Goal: Find specific page/section: Find specific page/section

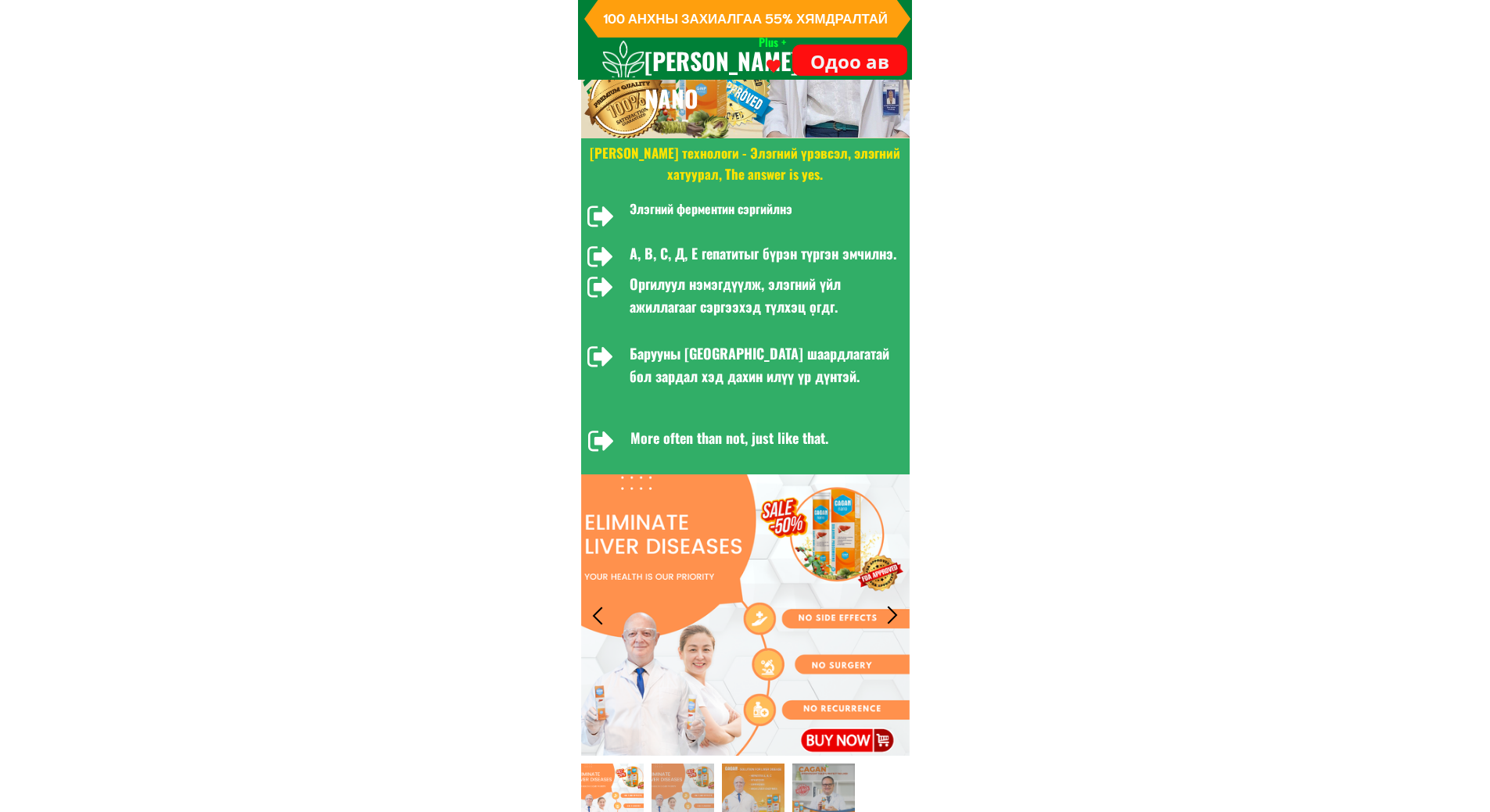
scroll to position [782, 0]
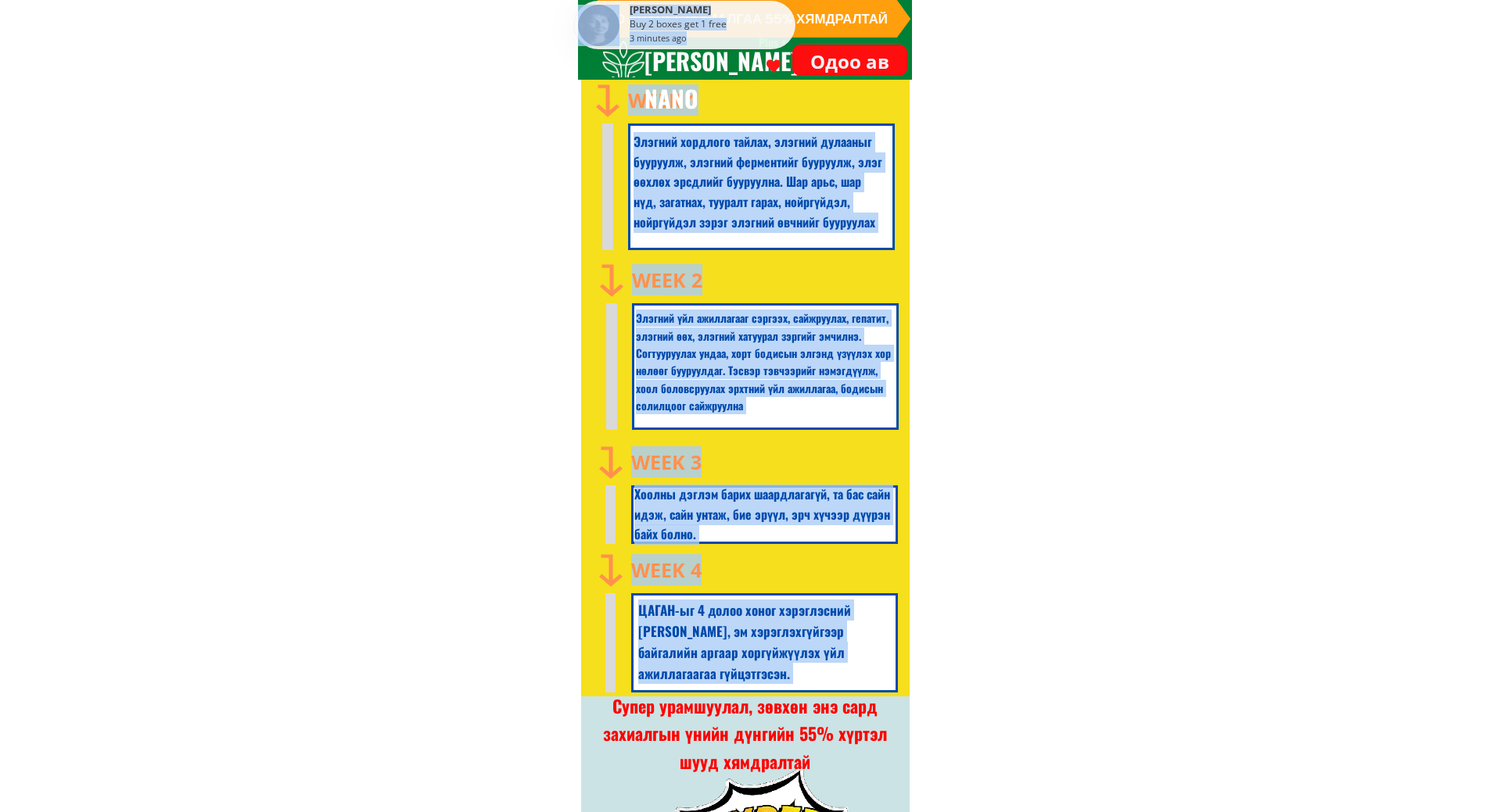
drag, startPoint x: 675, startPoint y: 117, endPoint x: 905, endPoint y: 843, distance: 761.6
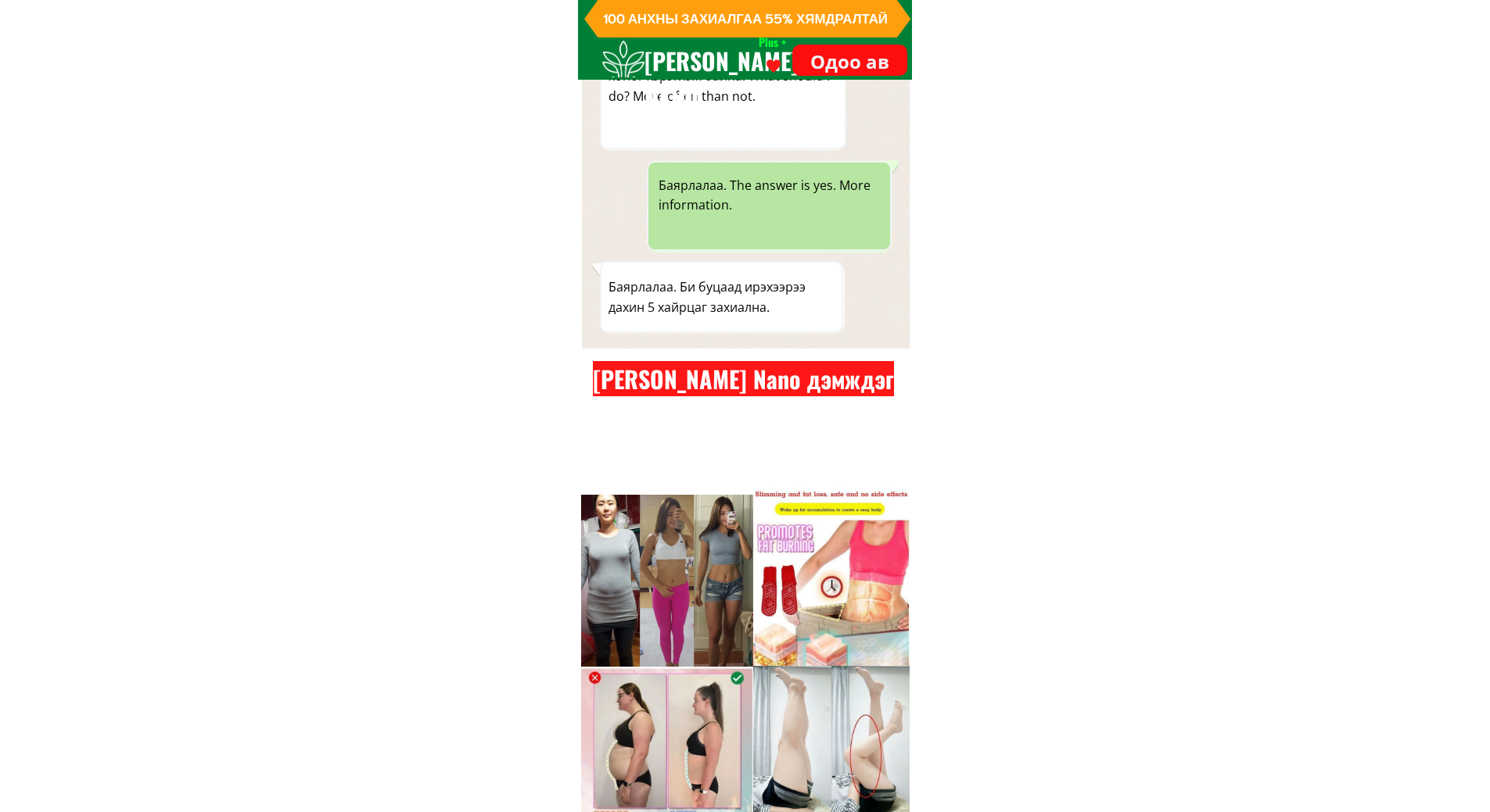
scroll to position [5989, 0]
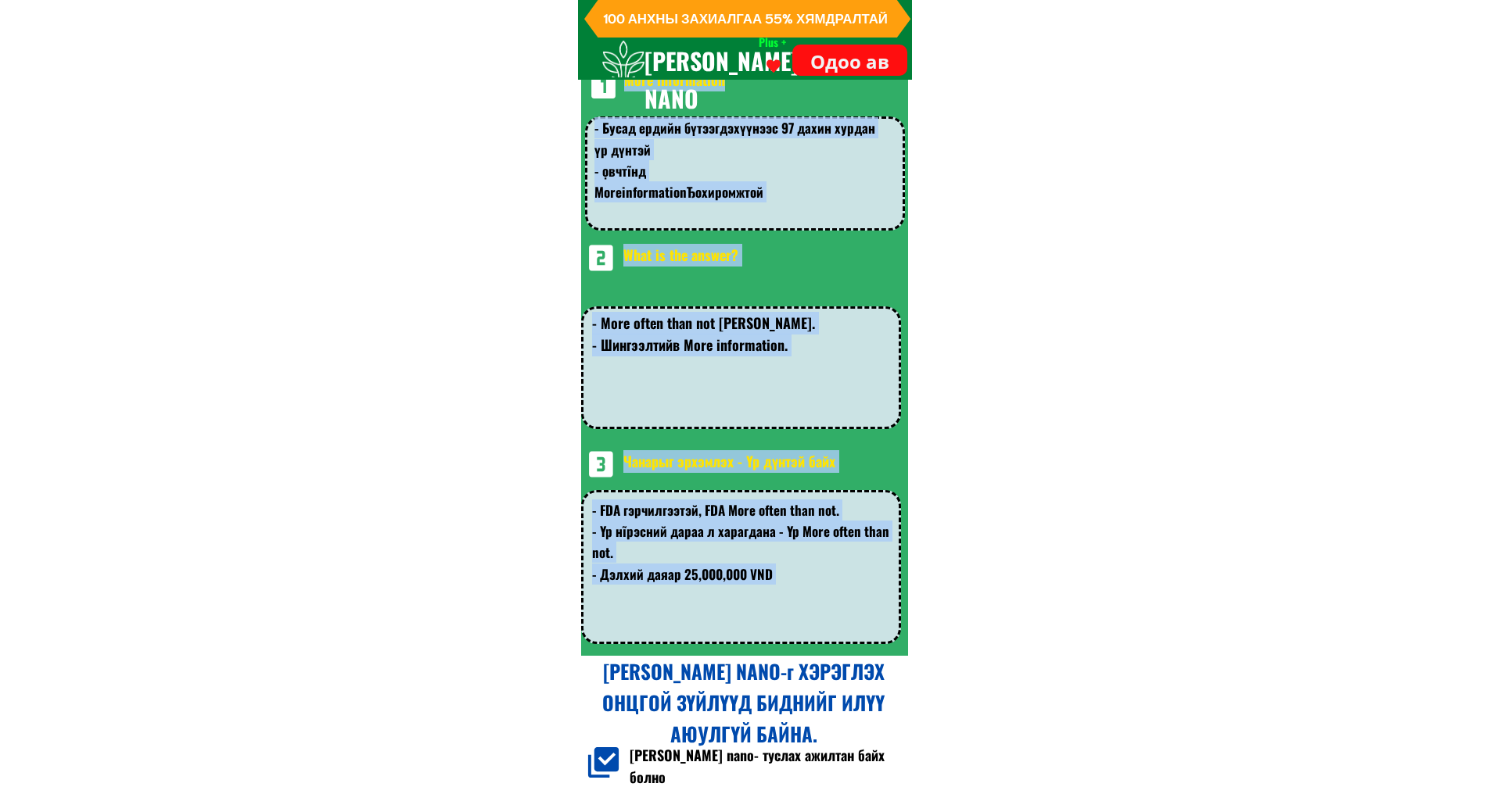
drag, startPoint x: 743, startPoint y: 378, endPoint x: 879, endPoint y: 700, distance: 349.5
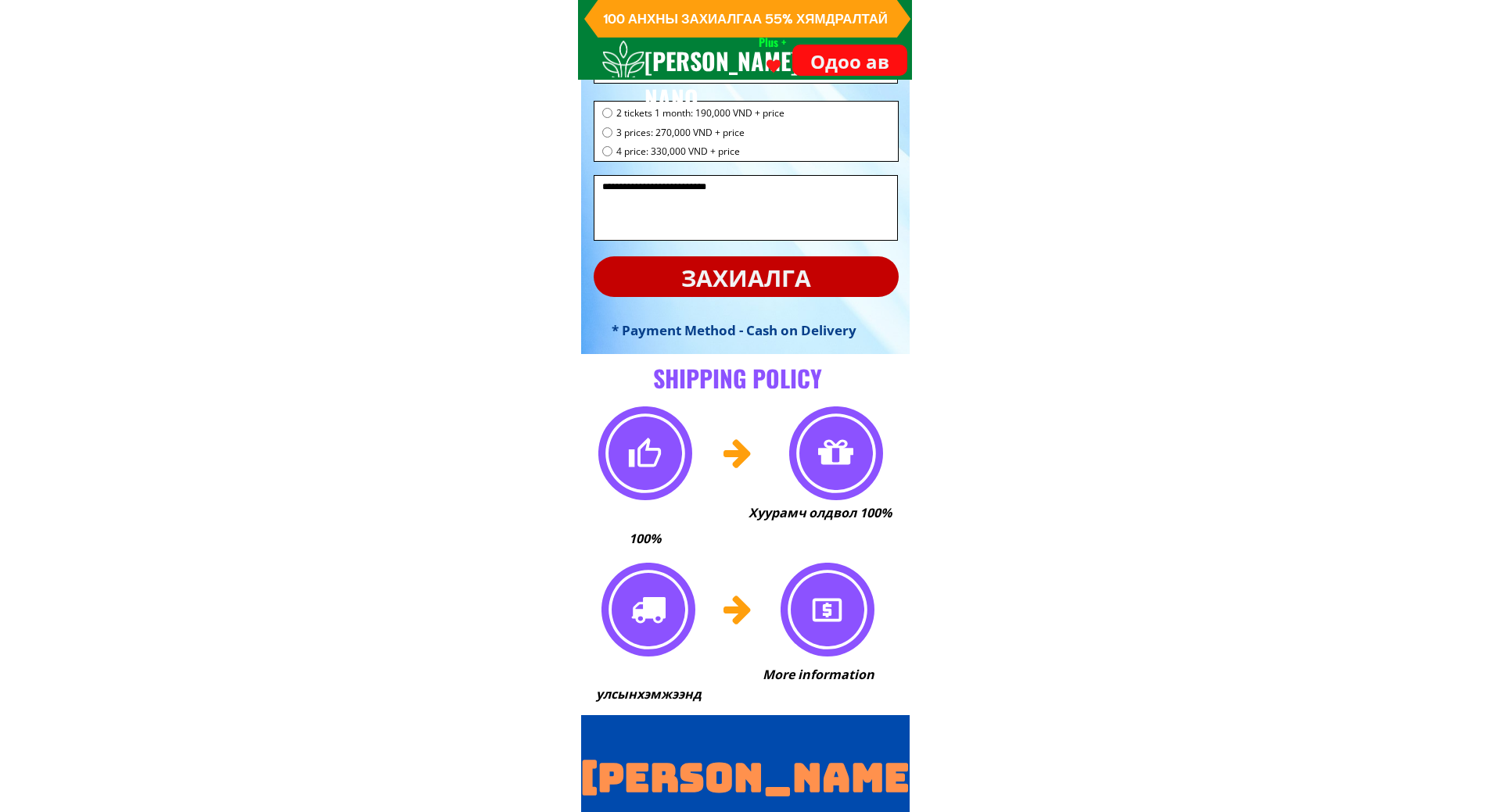
scroll to position [11291, 0]
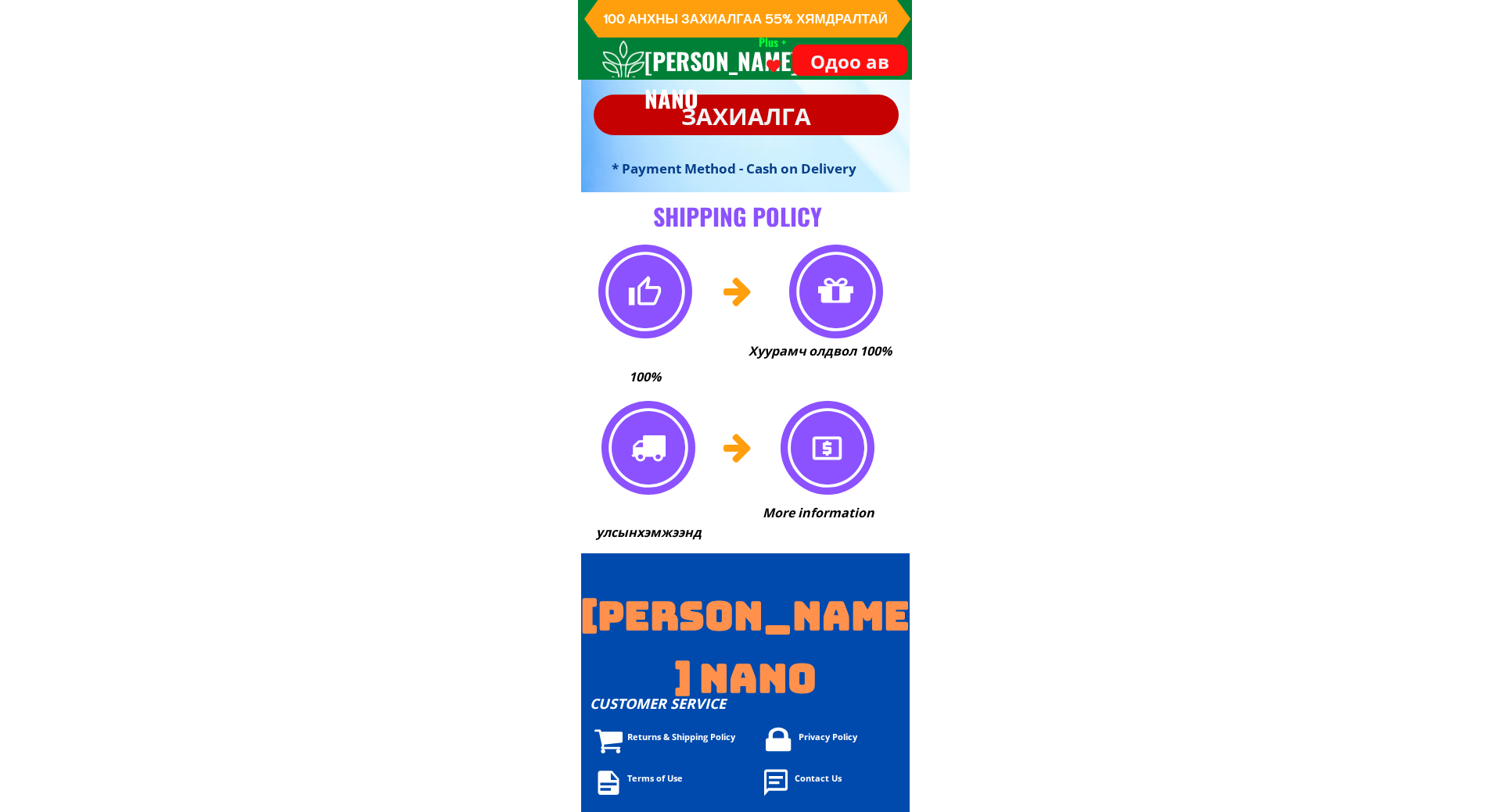
click at [833, 737] on font "Privacy Policy" at bounding box center [827, 737] width 58 height 12
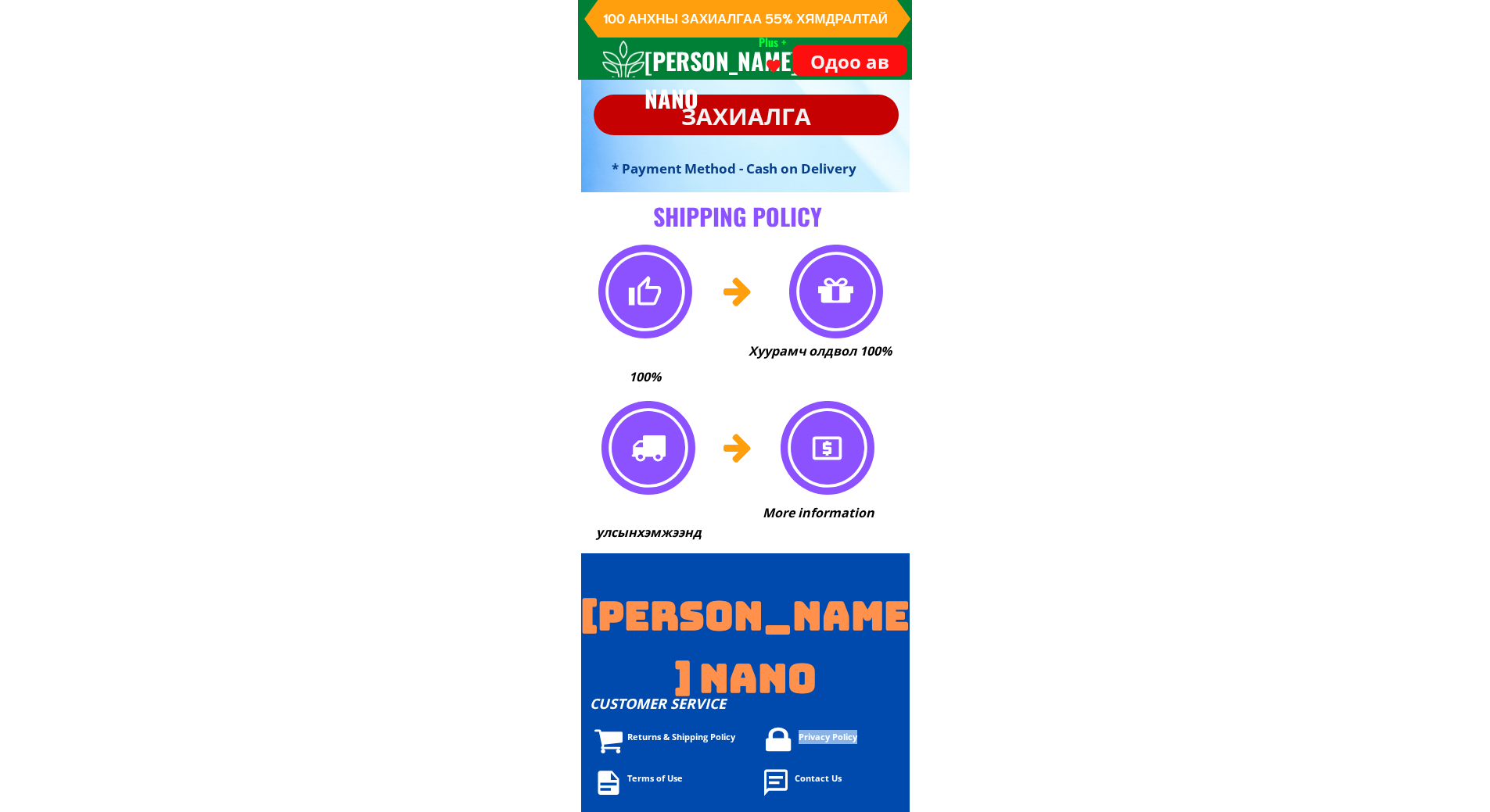
click at [833, 737] on font "Privacy Policy" at bounding box center [827, 737] width 58 height 12
click at [824, 737] on font "Privacy Policy" at bounding box center [827, 737] width 58 height 12
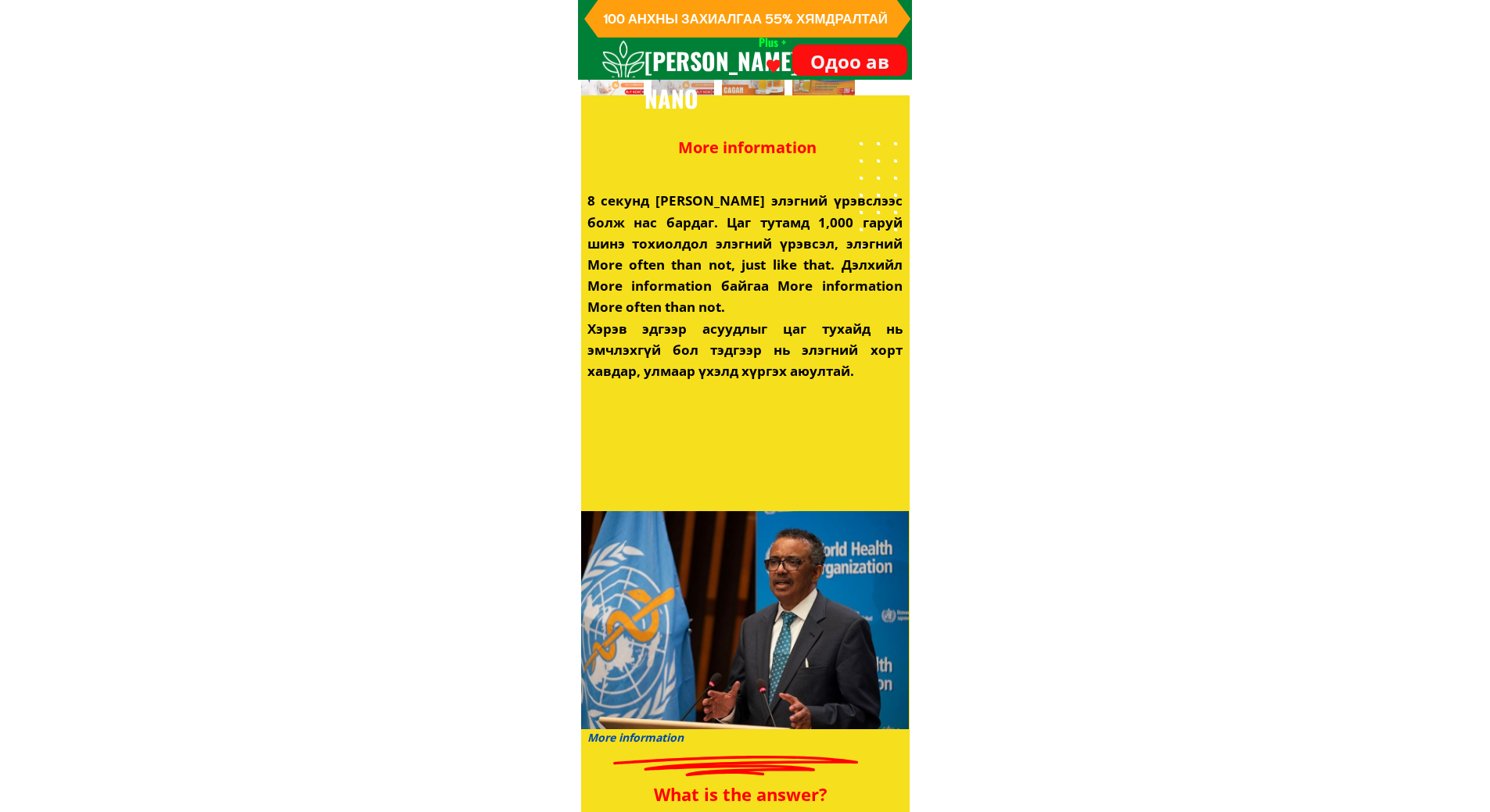
scroll to position [1291, 0]
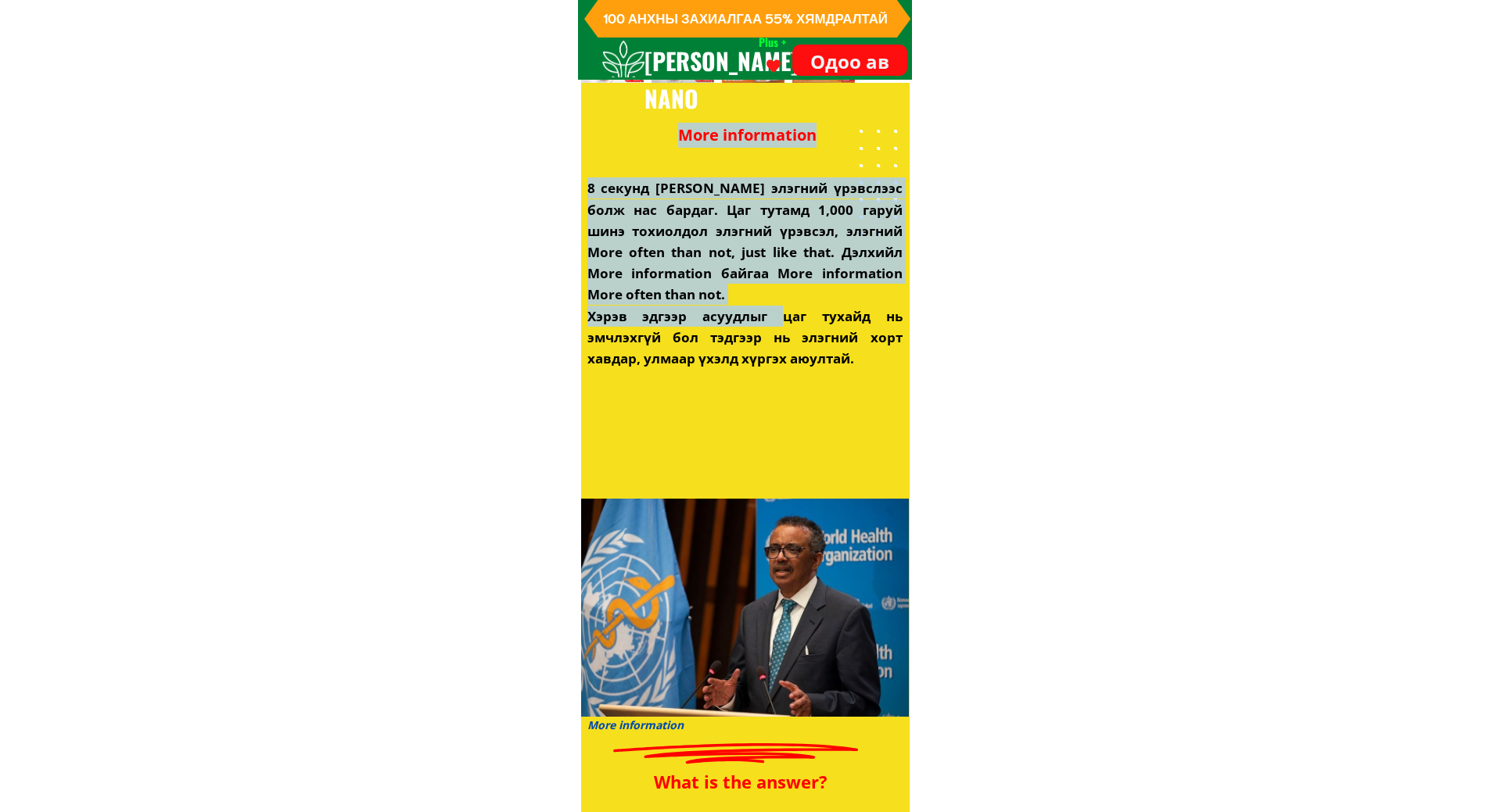
drag, startPoint x: 764, startPoint y: 299, endPoint x: 775, endPoint y: 320, distance: 23.7
click at [775, 320] on div "Каган Нано Герман технологи - Элэгний үрэвсэл, элэгний хатуурал, The answer is …" at bounding box center [746, 138] width 329 height 1457
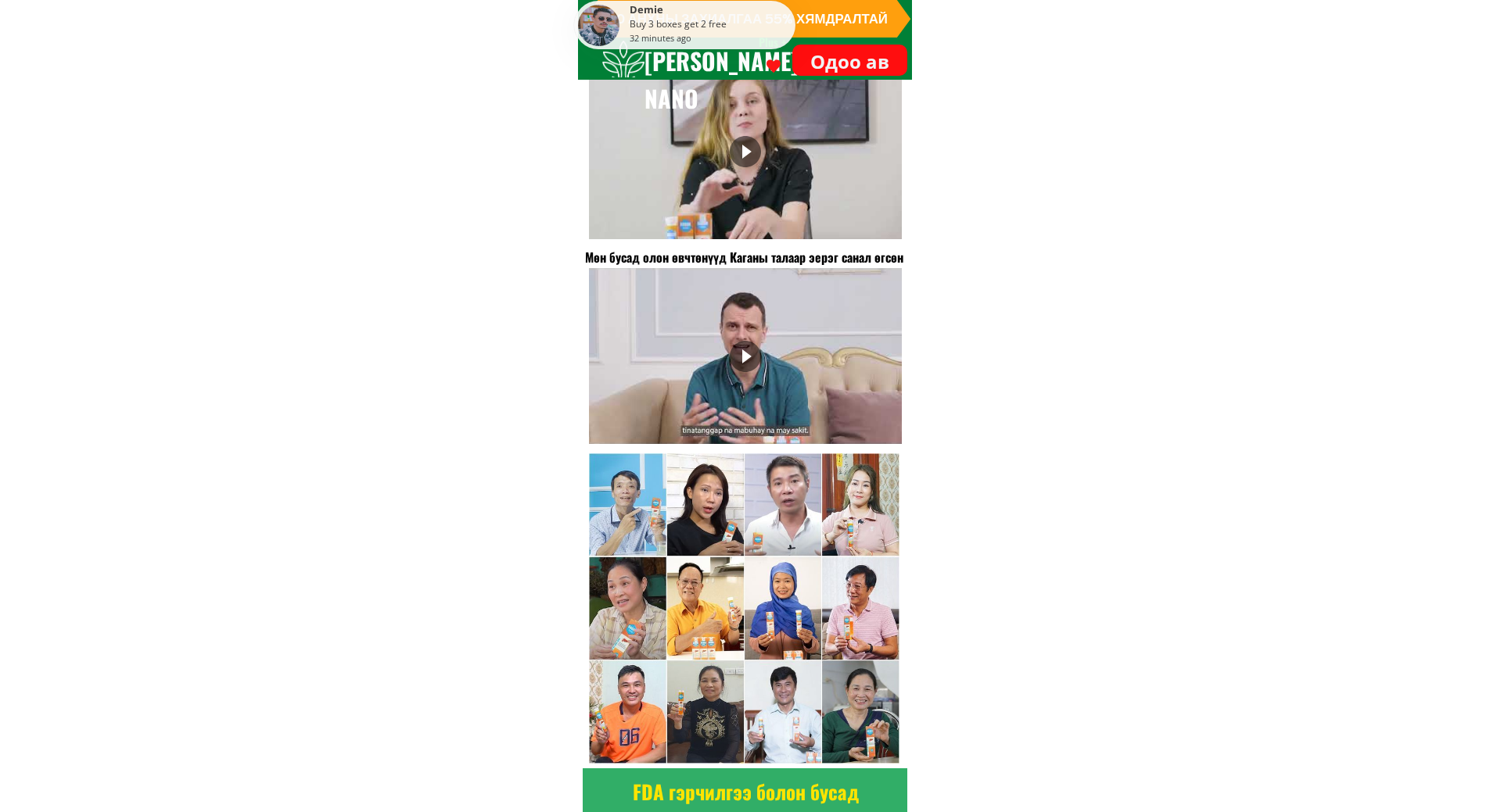
scroll to position [11291, 0]
